Goal: Task Accomplishment & Management: Use online tool/utility

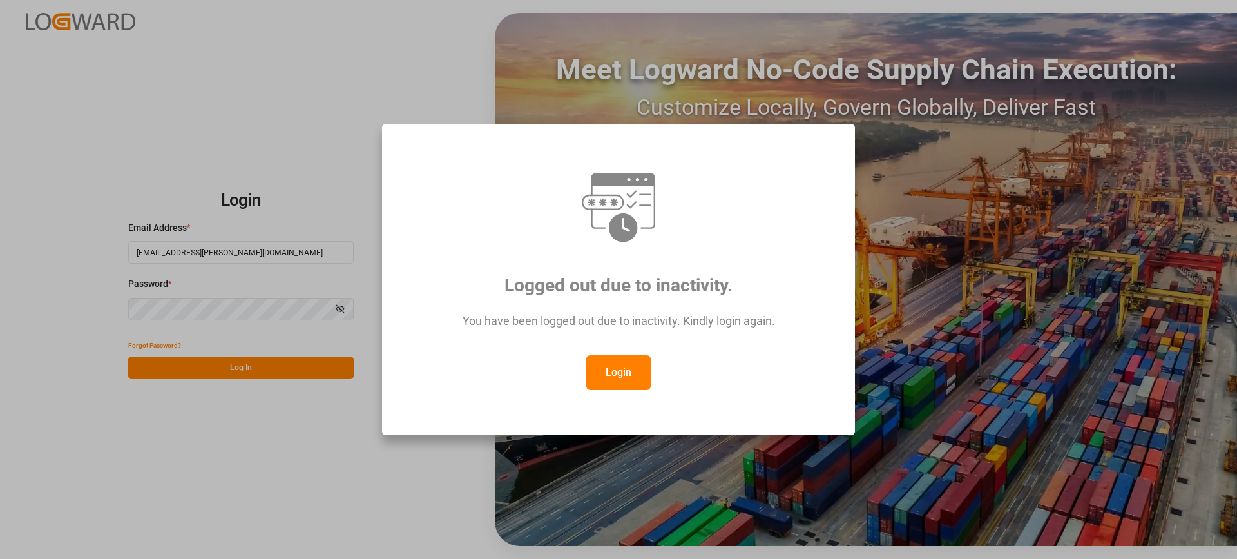
click at [632, 379] on button "Login" at bounding box center [618, 372] width 64 height 35
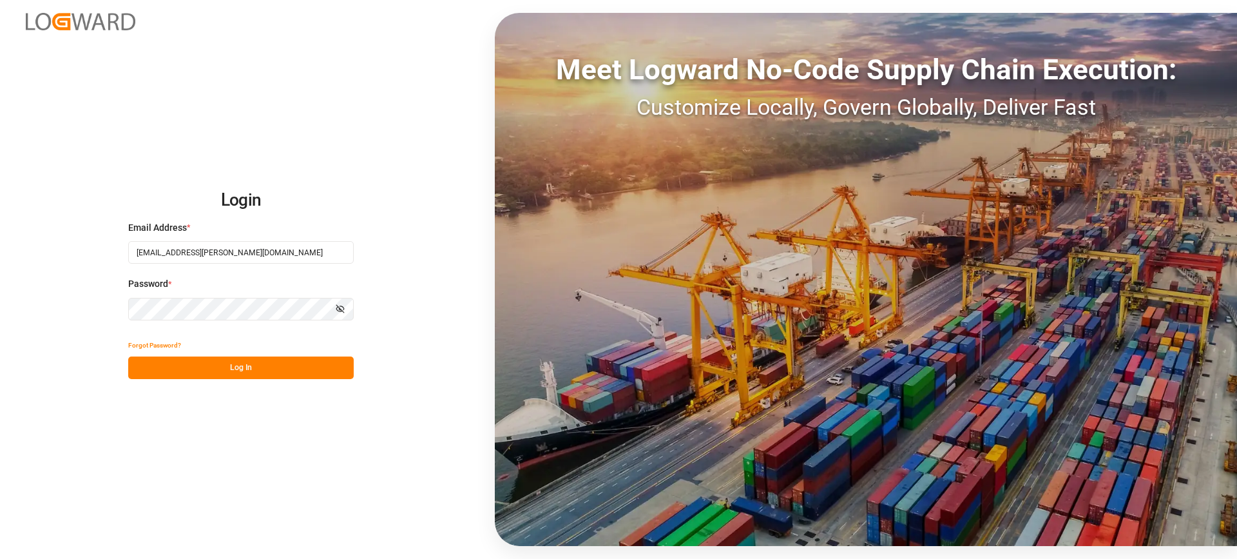
click at [298, 371] on button "Log In" at bounding box center [241, 367] width 226 height 23
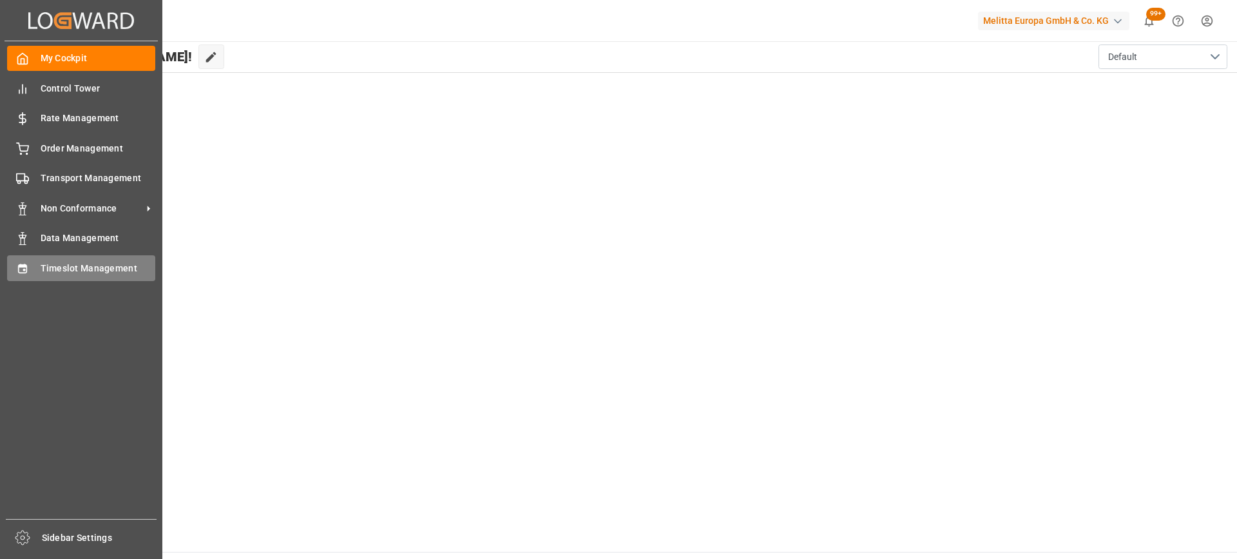
click at [35, 267] on div "Timeslot Management Timeslot Management" at bounding box center [81, 267] width 148 height 25
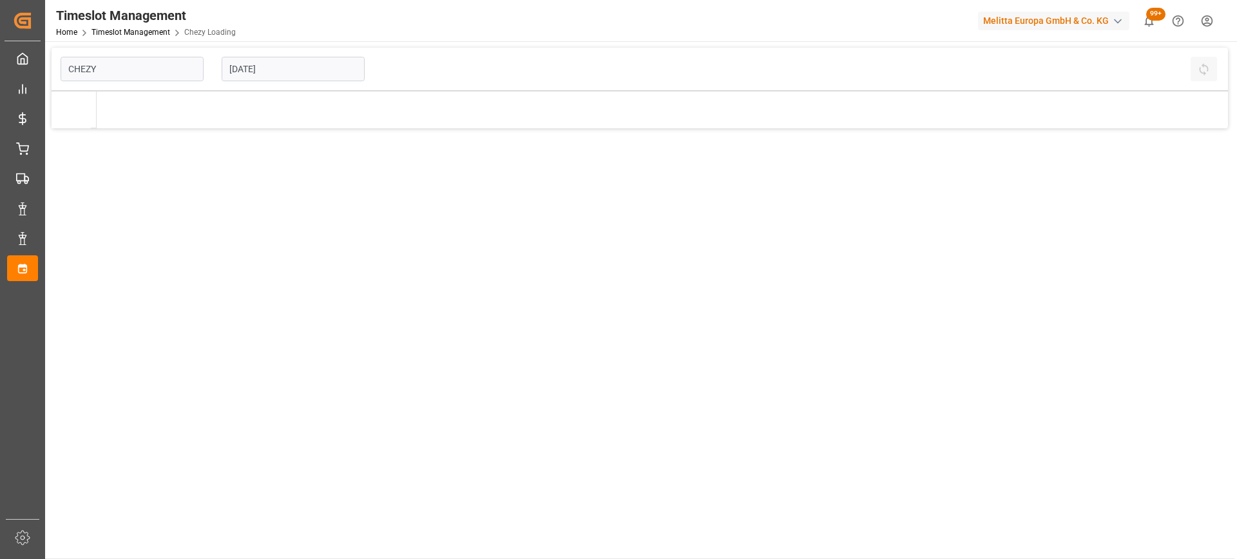
type input "Chezy Loading"
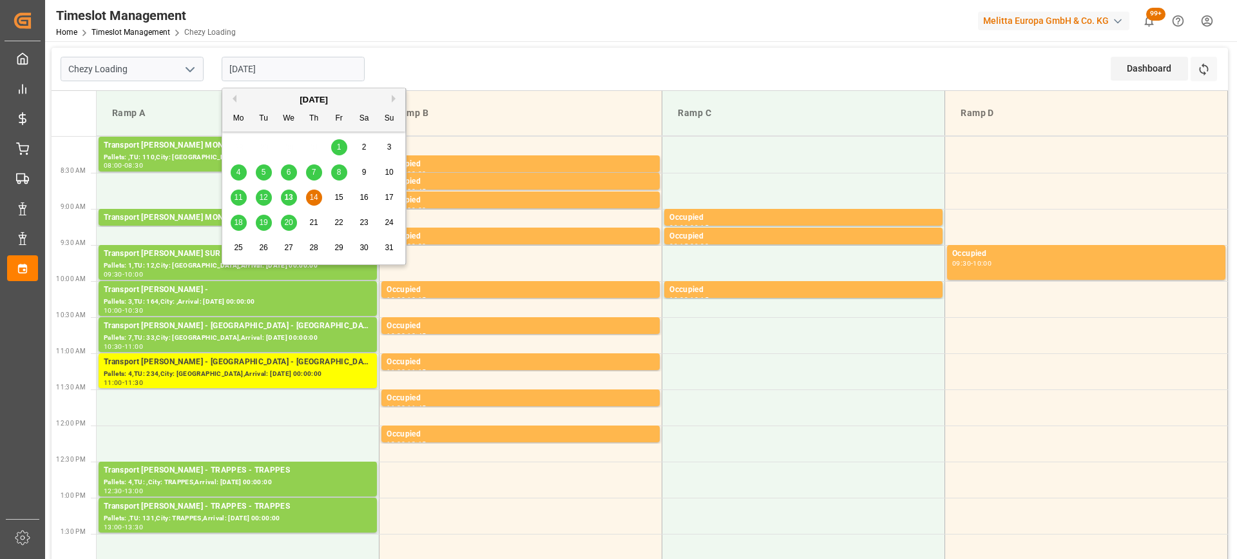
click at [312, 68] on input "[DATE]" at bounding box center [293, 69] width 143 height 24
click at [293, 199] on div "13" at bounding box center [289, 197] width 16 height 15
type input "[DATE]"
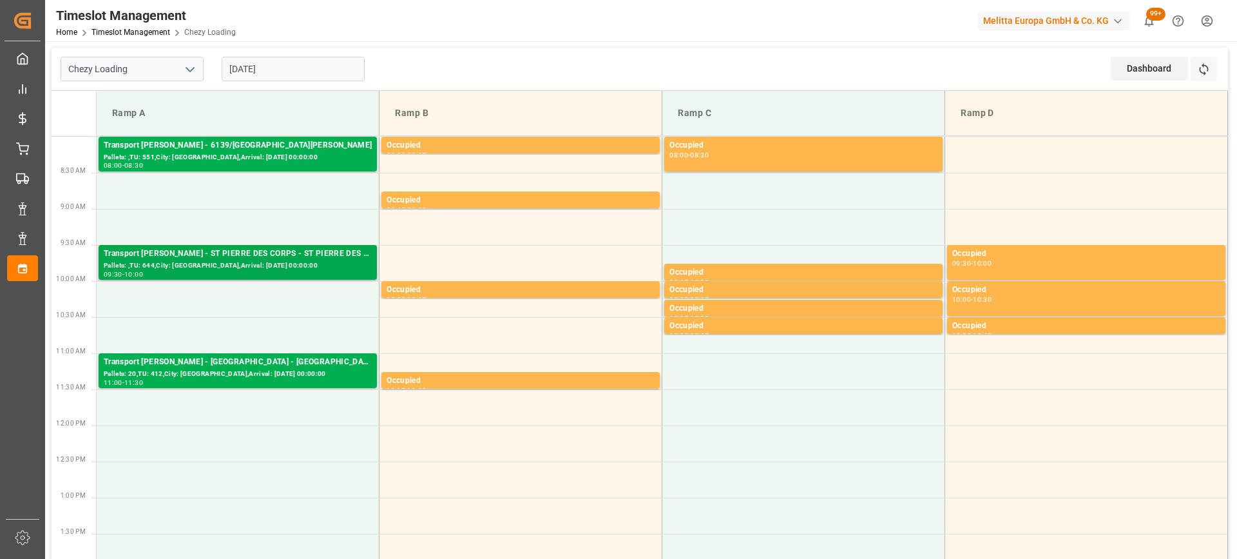
click at [287, 264] on div "Pallets: ,TU: 644,City: [GEOGRAPHIC_DATA],Arrival: [DATE] 00:00:00" at bounding box center [238, 265] width 268 height 11
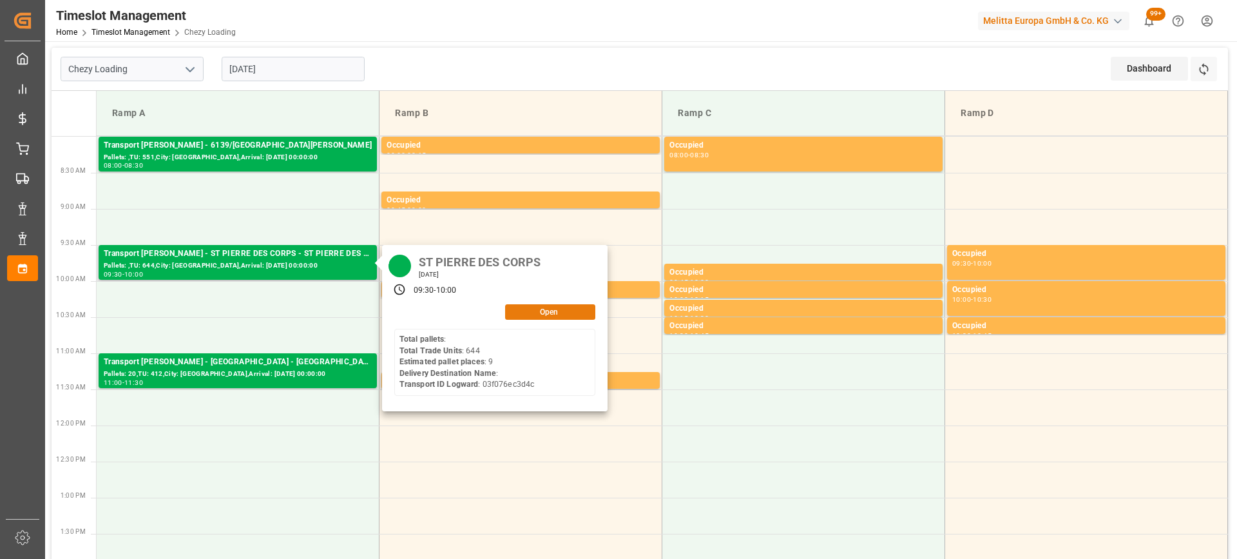
click at [550, 311] on button "Open" at bounding box center [550, 311] width 90 height 15
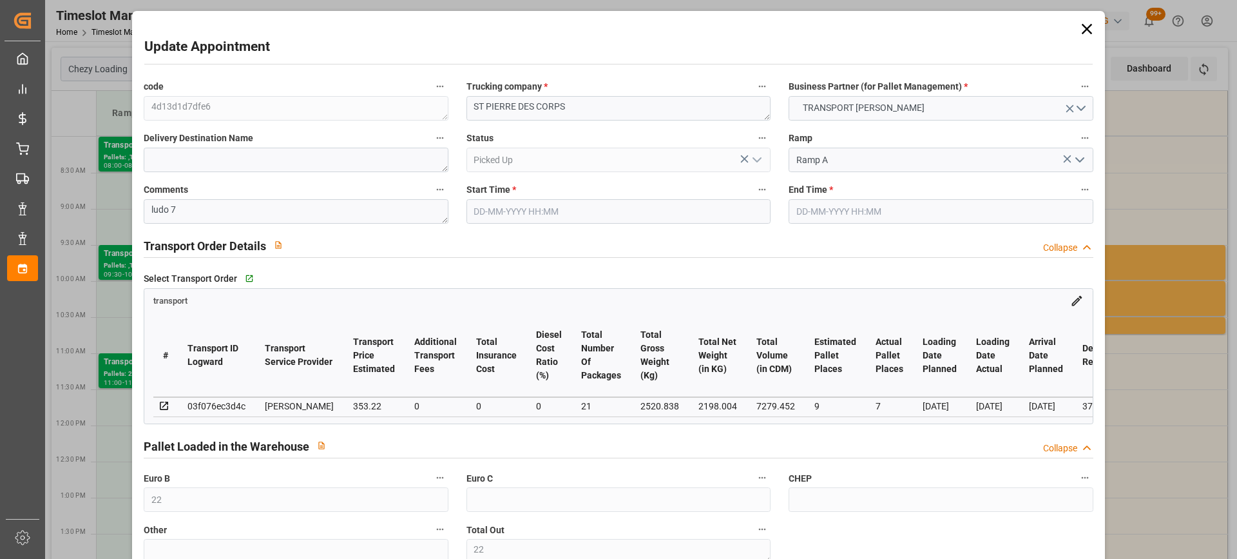
type input "22"
type input "9"
type input "7"
type input "353.22"
type input "0"
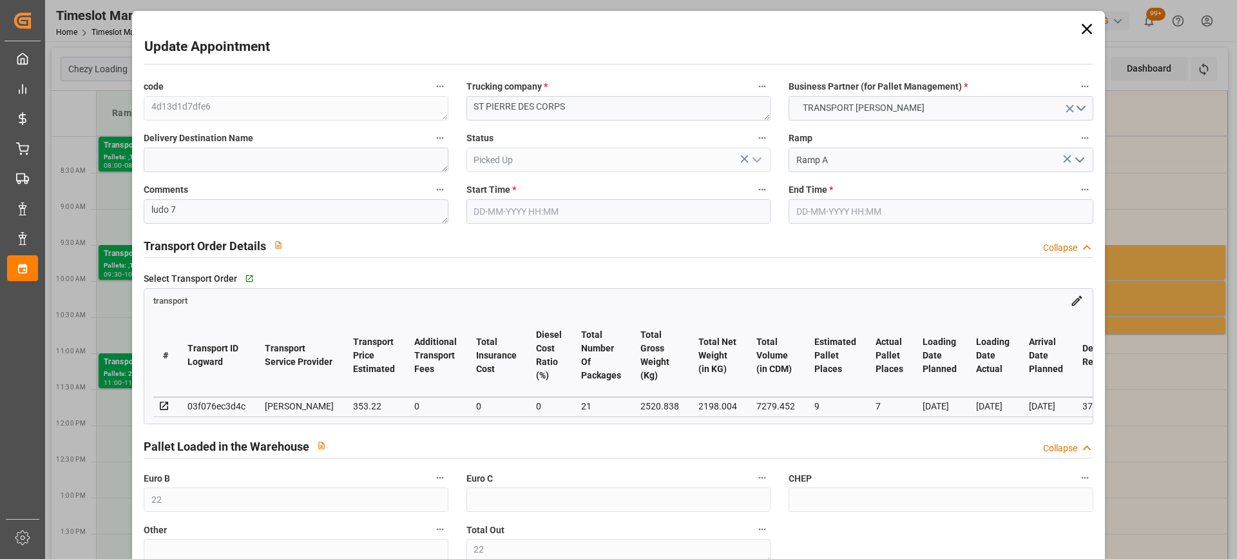
type input "0"
type input "338.9146"
type input "-14.3054"
type input "21"
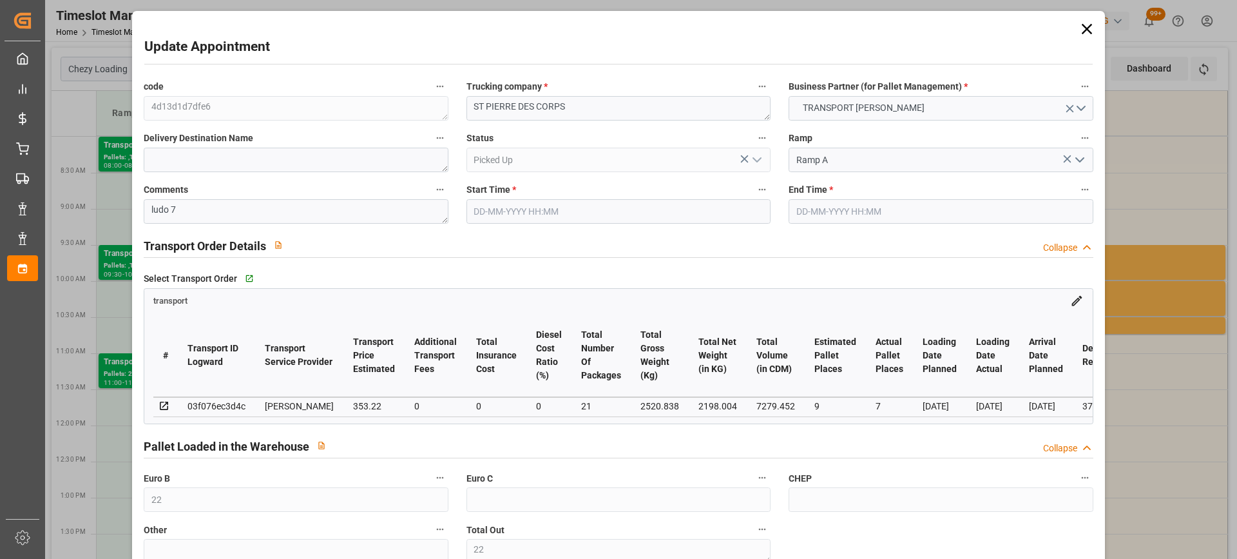
type input "2198.004"
type input "3141.838"
type input "7279.452"
type input "37"
type input "0"
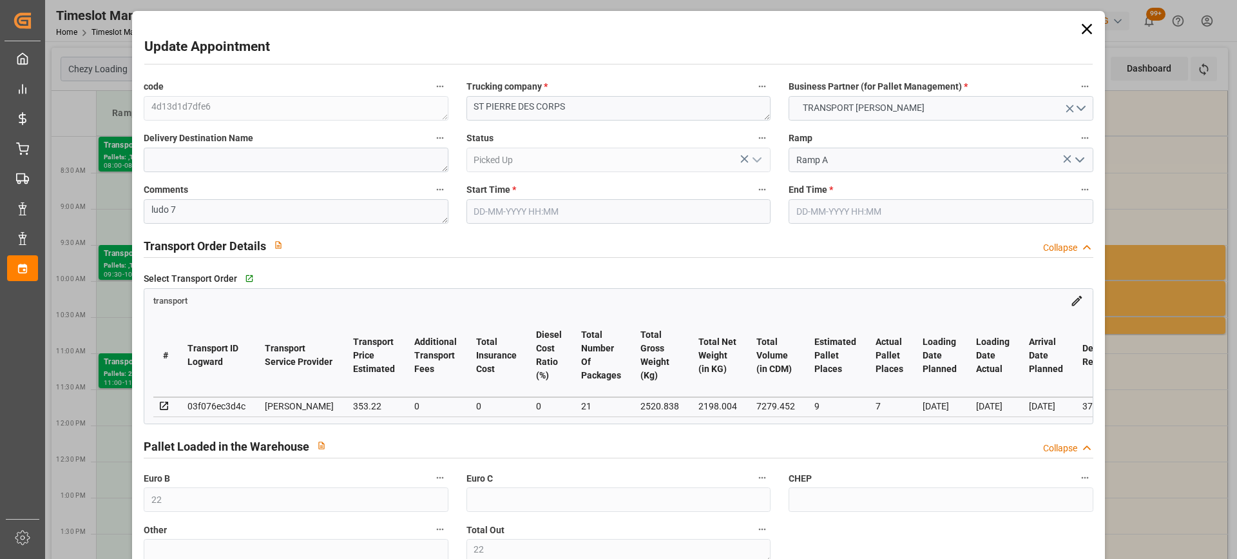
type input "644"
type input "22"
type input "101"
type input "2520.838"
type input "0"
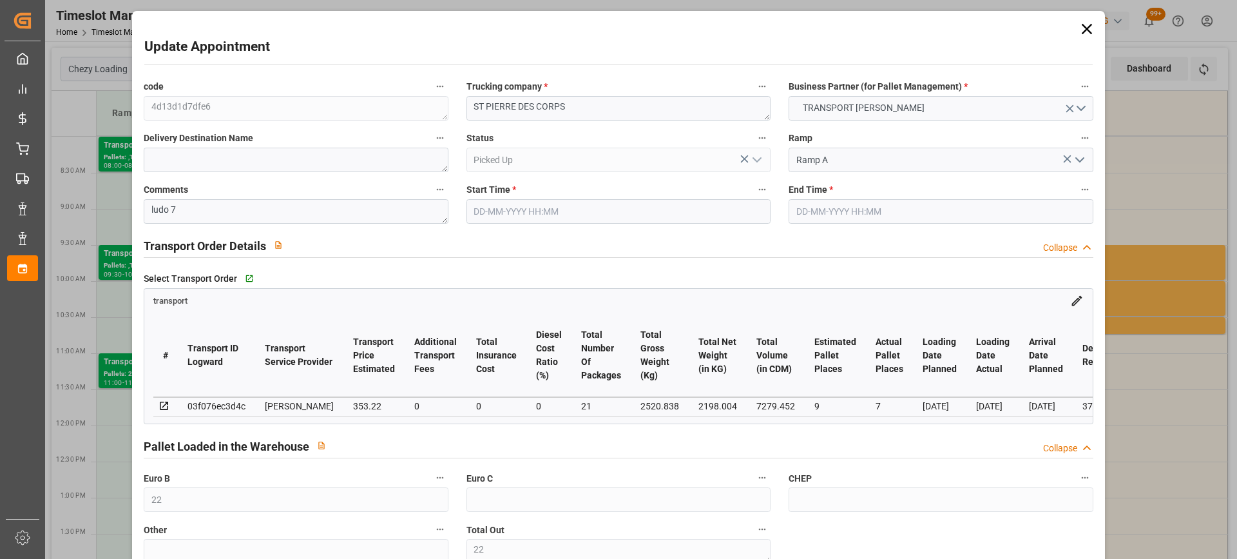
type input "10767.6795"
type input "0"
type input "21"
type input "80"
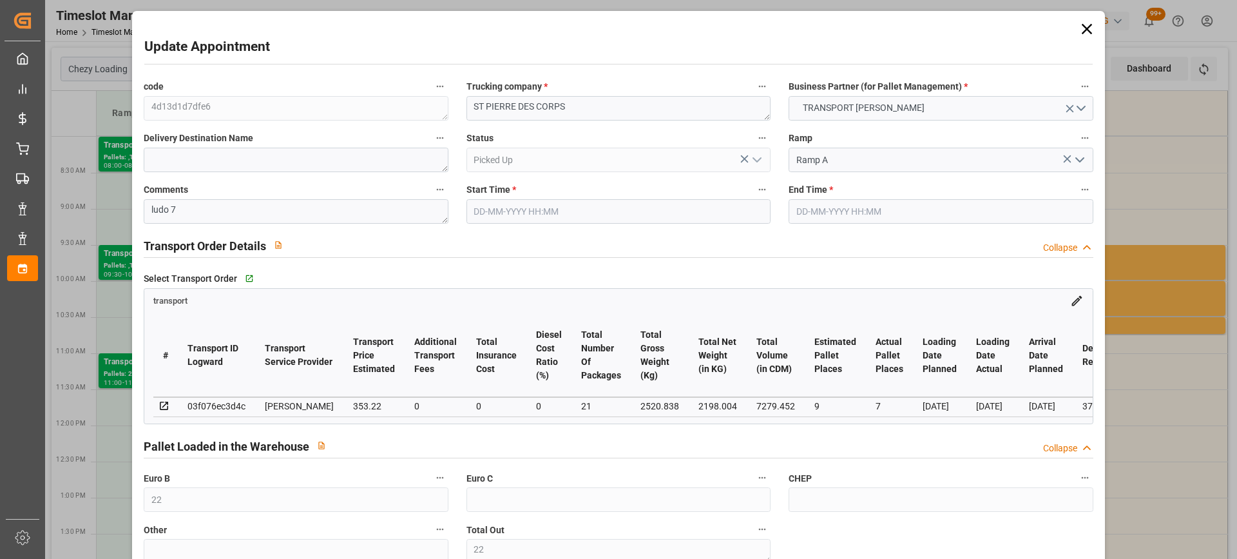
type input "[DATE] 09:30"
type input "[DATE] 10:00"
type input "[DATE] 15:45"
type input "[DATE] 11:47"
type input "[DATE]"
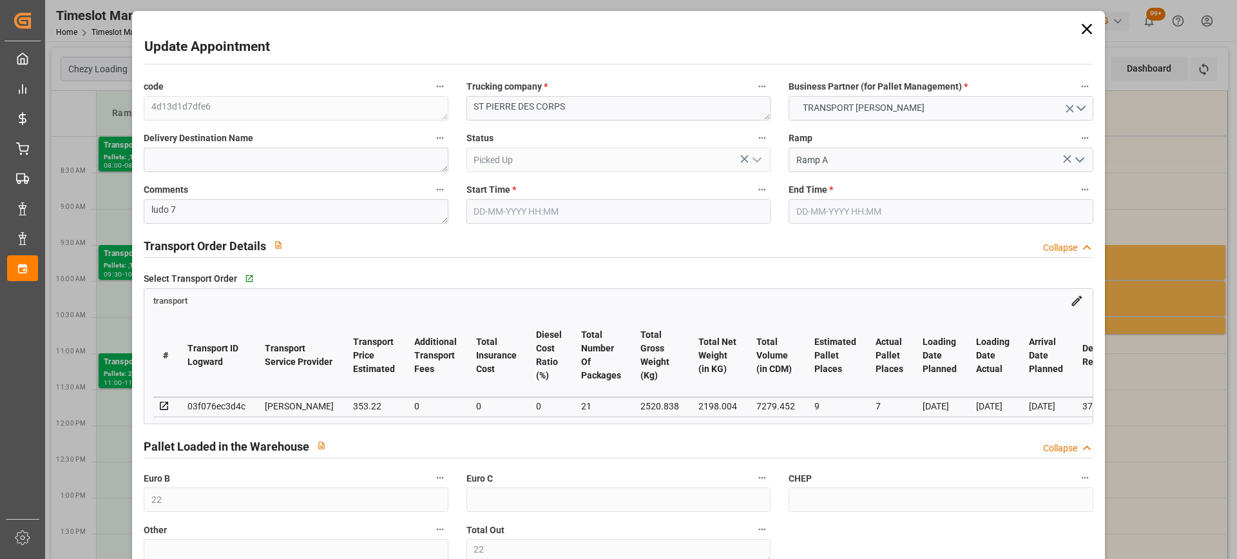
type input "[DATE]"
click at [470, 107] on textarea "ST PIERRE DES CORPS" at bounding box center [619, 108] width 304 height 24
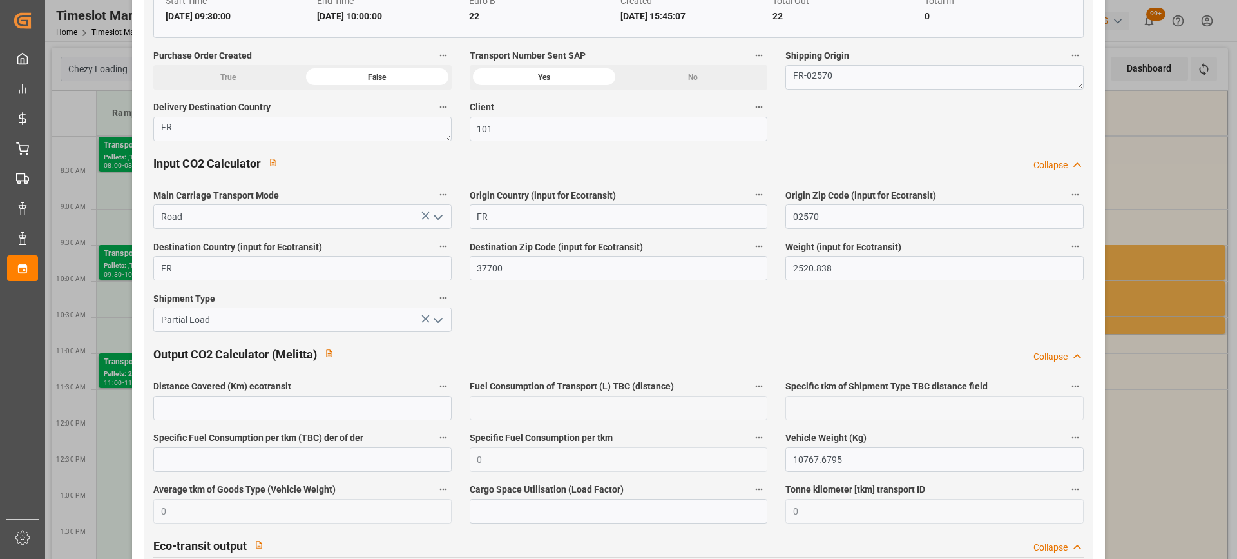
scroll to position [2127, 0]
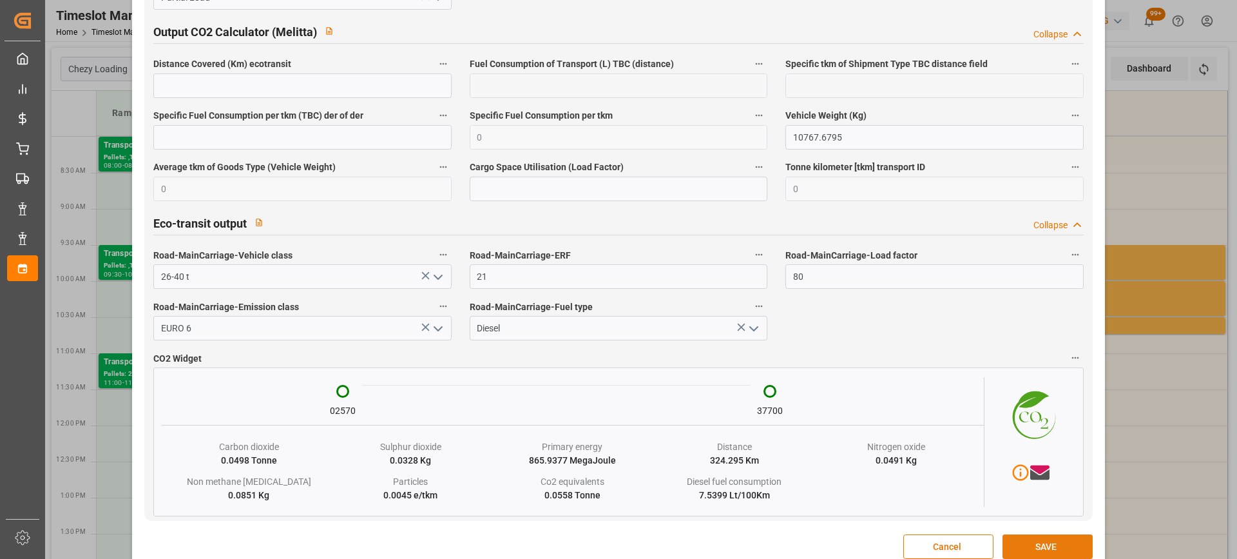
type textarea "sortie 4544/ST PIERRE DES CORPS"
click at [1064, 553] on button "SAVE" at bounding box center [1048, 546] width 90 height 24
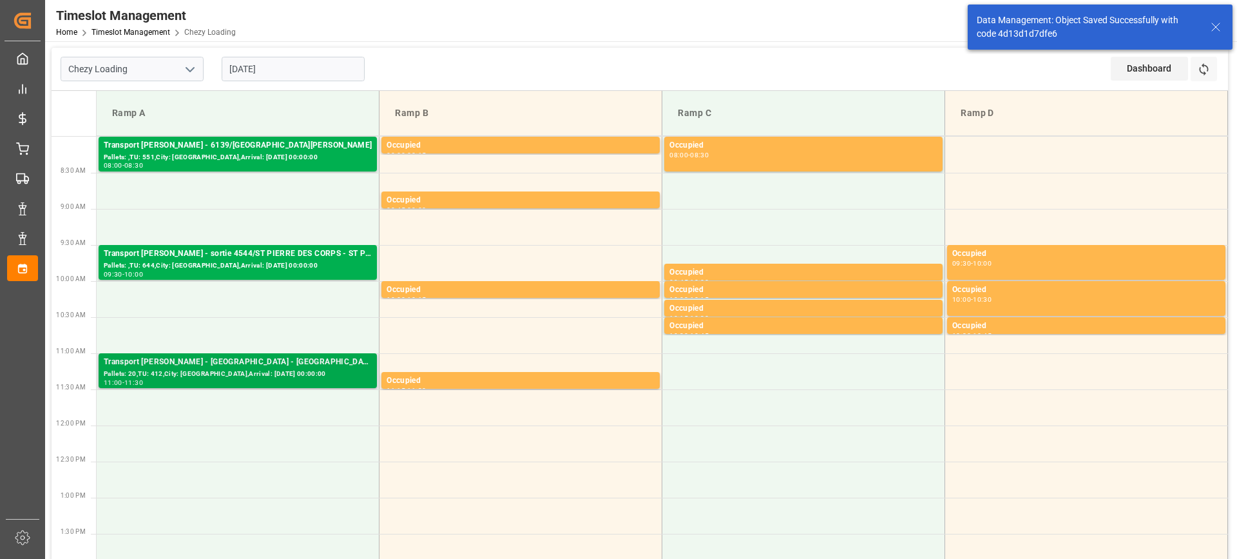
click at [275, 372] on div "Pallets: 20,TU: 412,City: [GEOGRAPHIC_DATA],Arrival: [DATE] 00:00:00" at bounding box center [238, 374] width 268 height 11
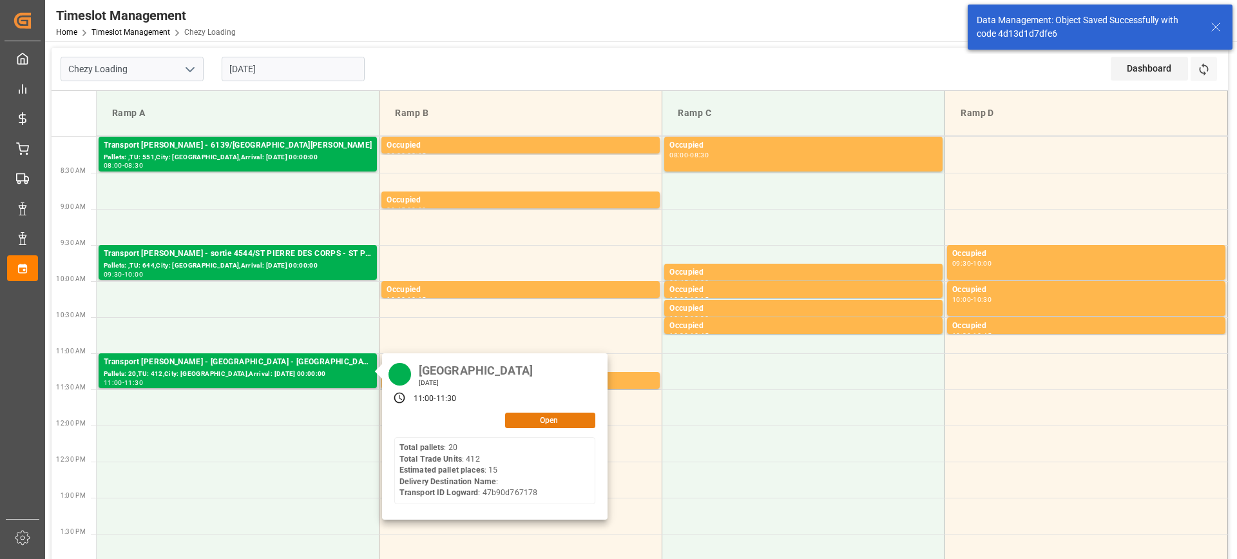
click at [559, 412] on button "Open" at bounding box center [550, 419] width 90 height 15
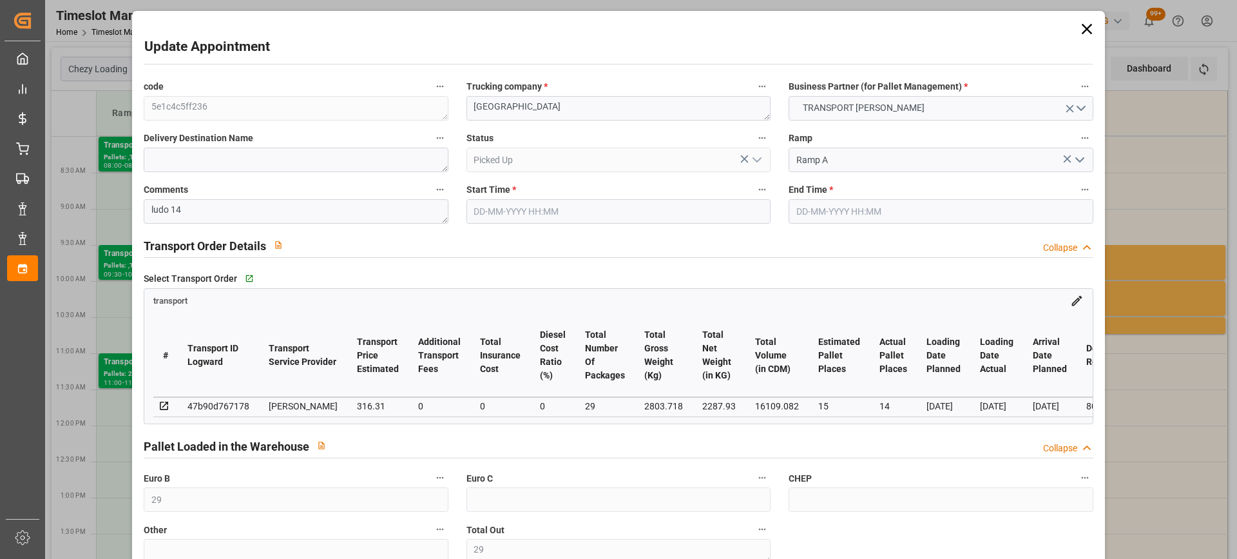
type input "29"
type input "15"
type input "14"
type input "316.31"
type input "0"
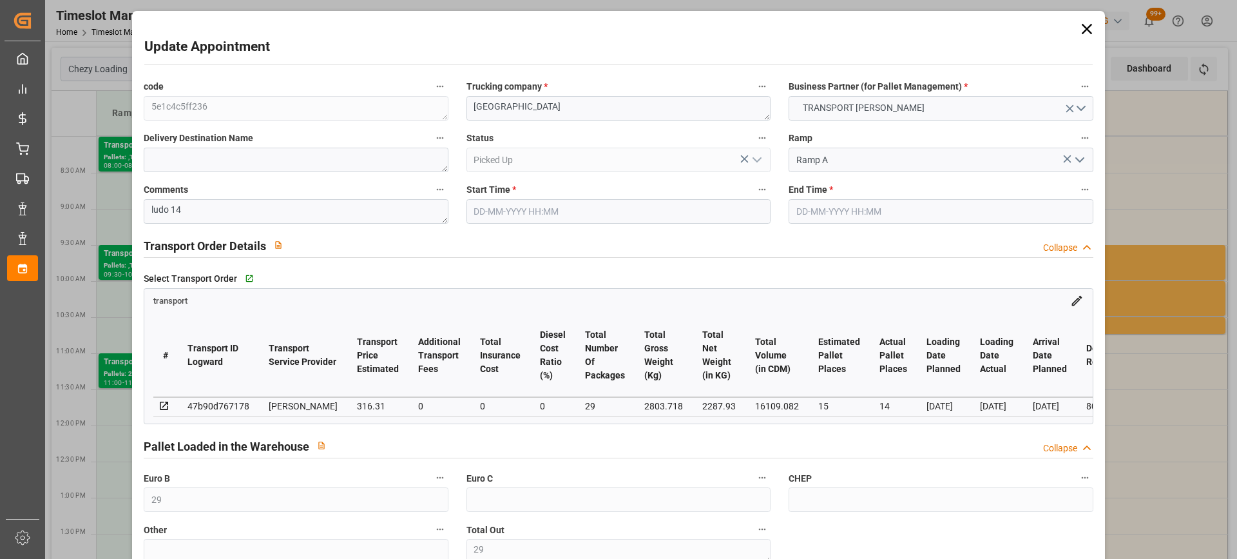
type input "0"
type input "303.4994"
type input "-12.8106"
type input "29"
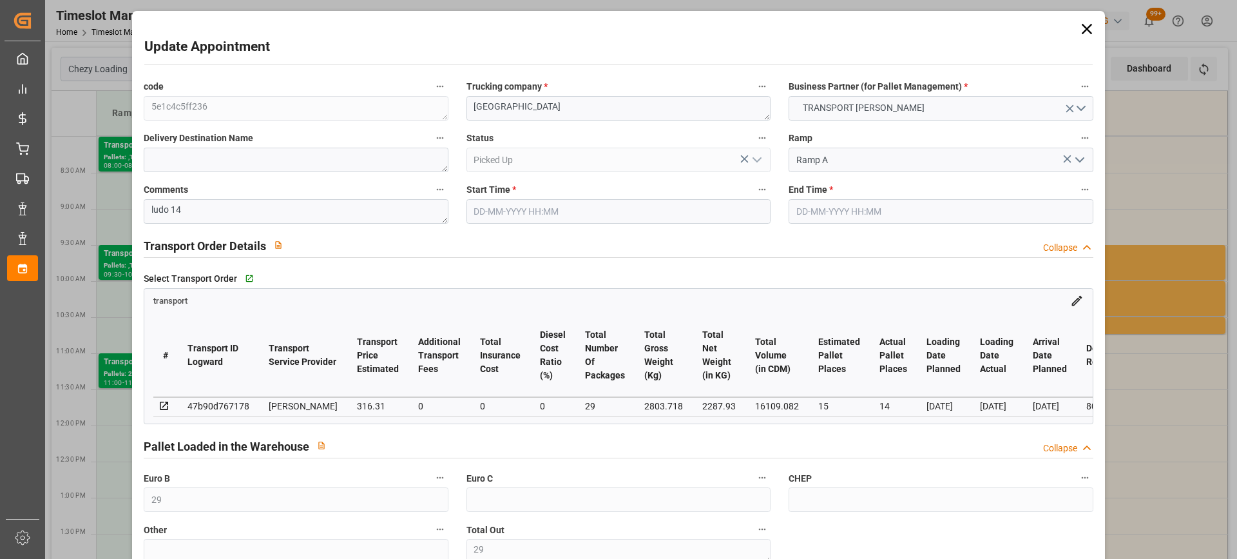
type input "2287.93"
type input "3563.022"
type input "16109.082"
type input "80"
type input "20"
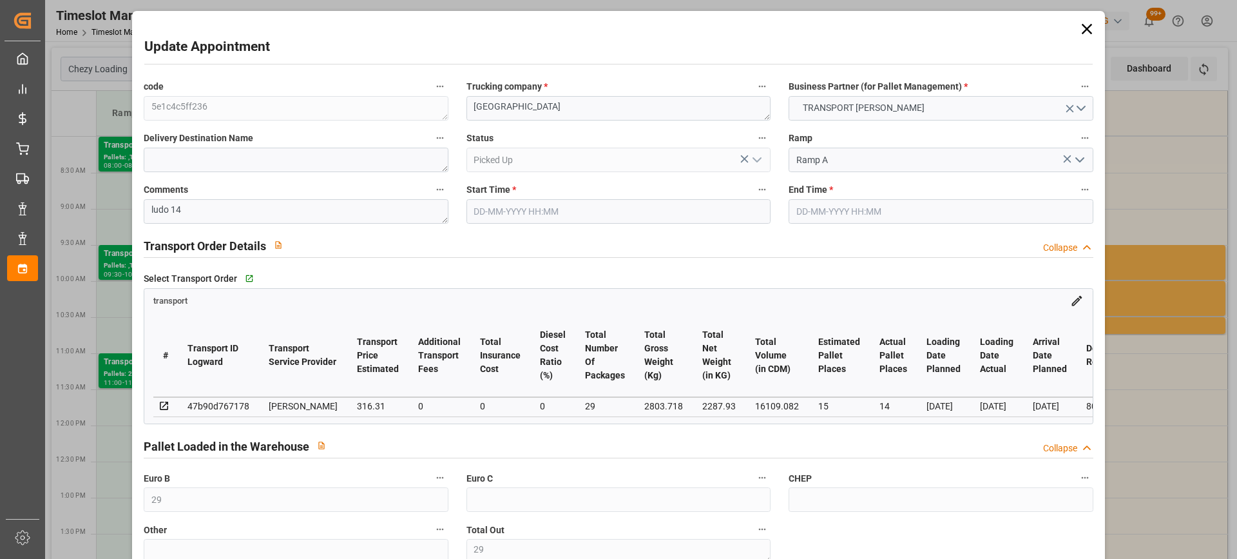
type input "412"
type input "29"
type input "101"
type input "2803.718"
type input "0"
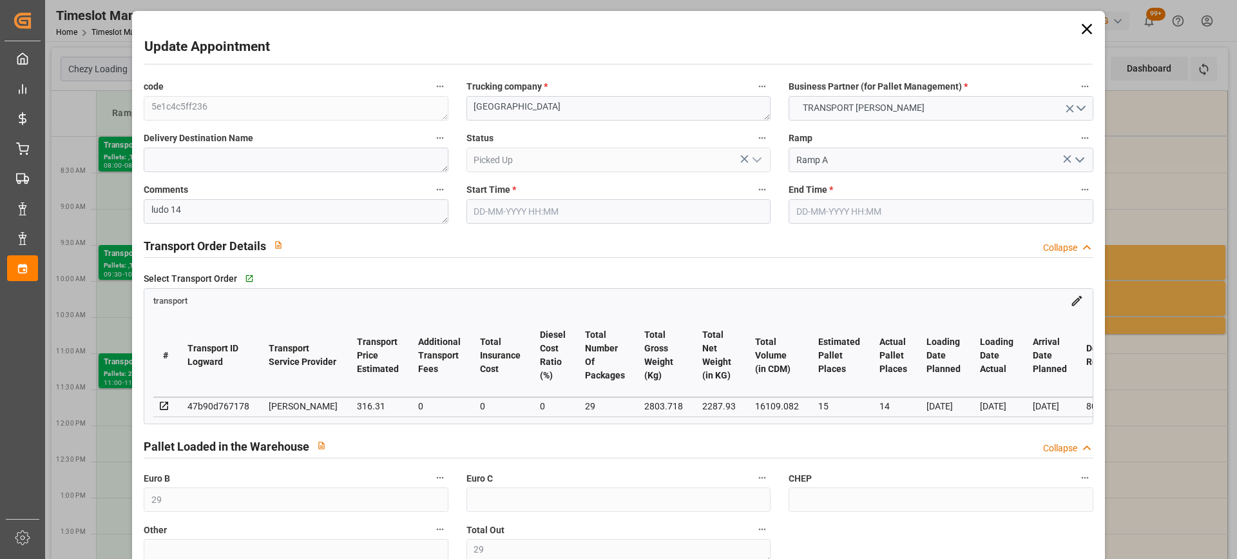
type input "10767.6795"
type input "0"
type input "21"
type input "80"
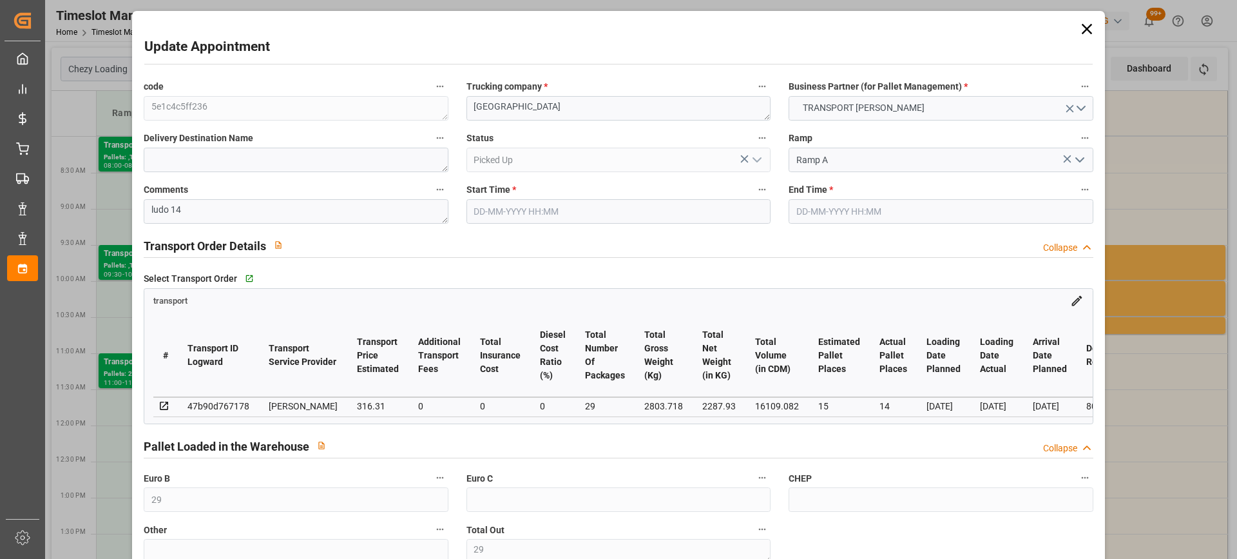
type input "[DATE] 11:00"
type input "[DATE] 11:30"
type input "[DATE] 15:32"
type input "[DATE] 12:13"
type input "[DATE]"
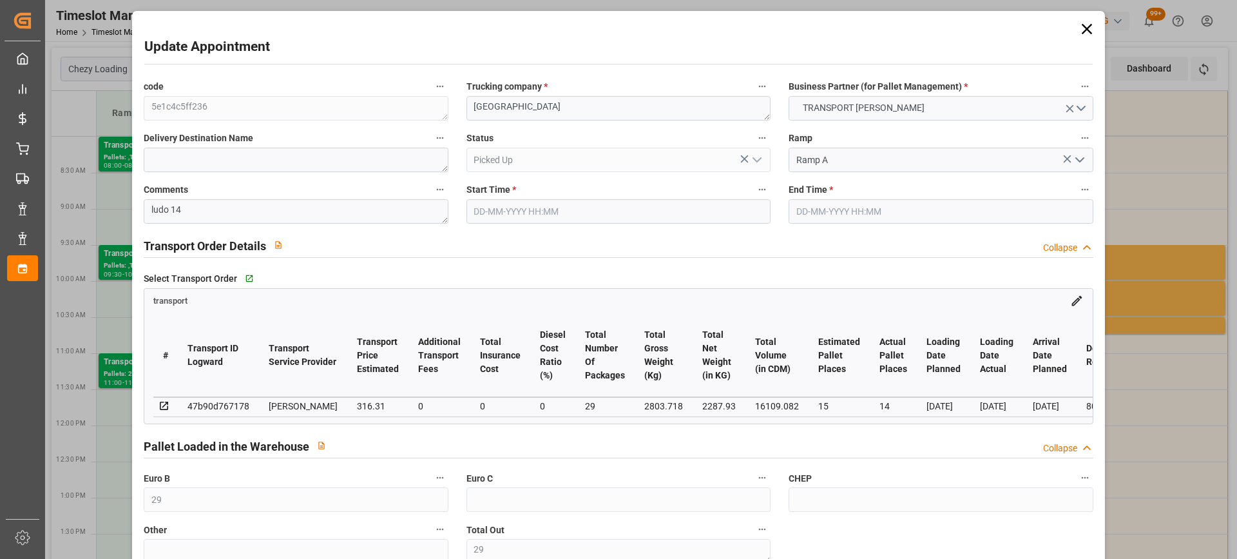
type input "[DATE]"
click at [467, 109] on textarea "[GEOGRAPHIC_DATA]" at bounding box center [619, 108] width 304 height 24
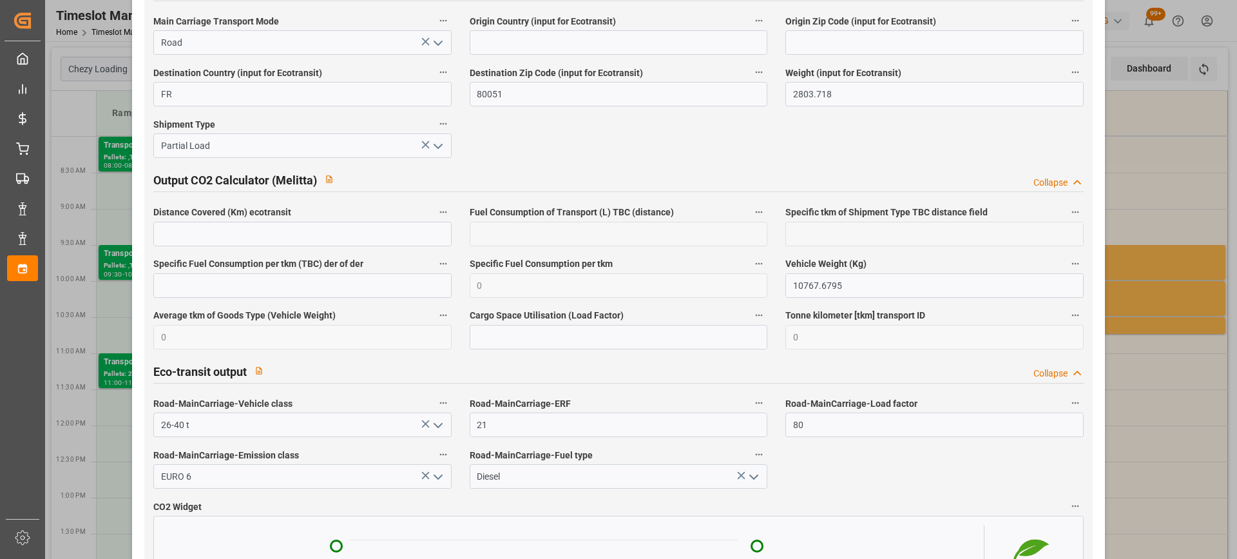
scroll to position [2168, 0]
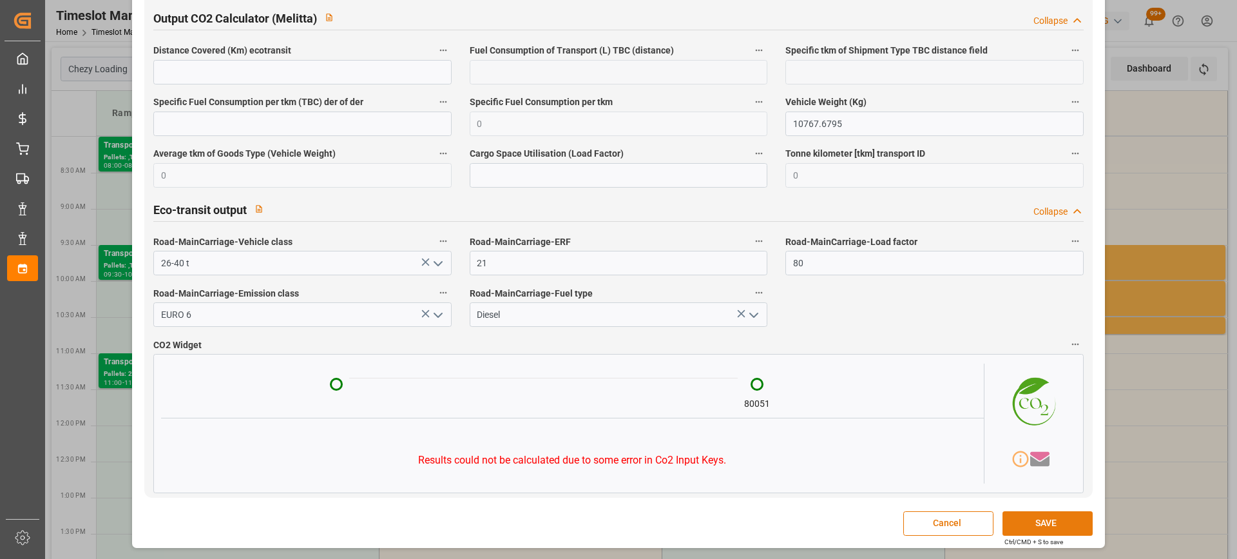
type textarea "sortie 4544/[GEOGRAPHIC_DATA]"
click at [1055, 530] on button "SAVE" at bounding box center [1048, 523] width 90 height 24
